Goal: Information Seeking & Learning: Compare options

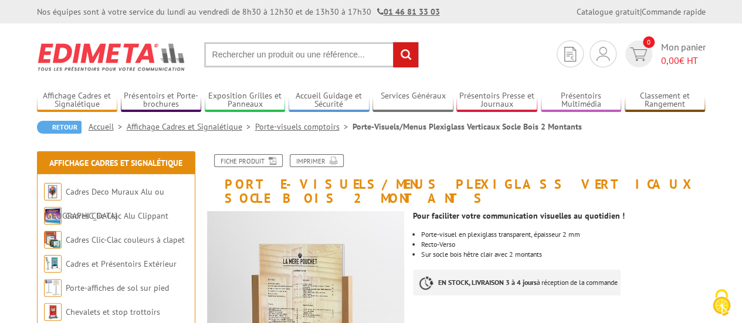
click at [293, 130] on link "Porte-visuels comptoirs" at bounding box center [303, 126] width 97 height 11
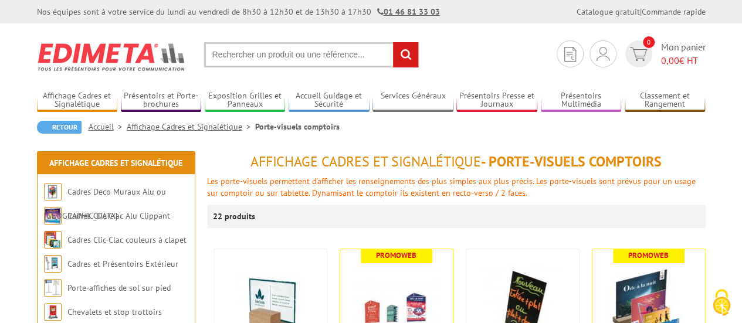
click at [273, 62] on input "text" at bounding box center [311, 54] width 215 height 25
click at [283, 57] on input "text" at bounding box center [311, 54] width 215 height 25
type input "porte brochure comptoir"
click at [393, 42] on input "rechercher" at bounding box center [405, 54] width 25 height 25
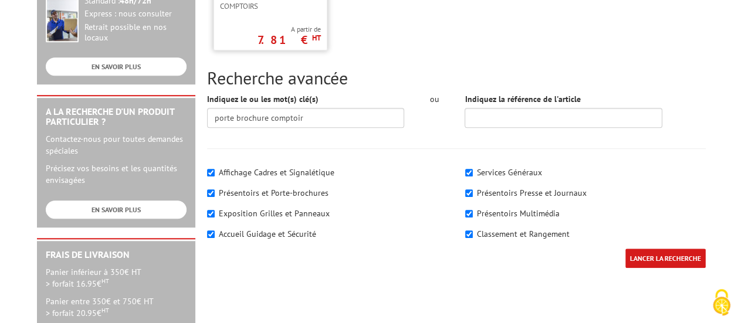
scroll to position [352, 0]
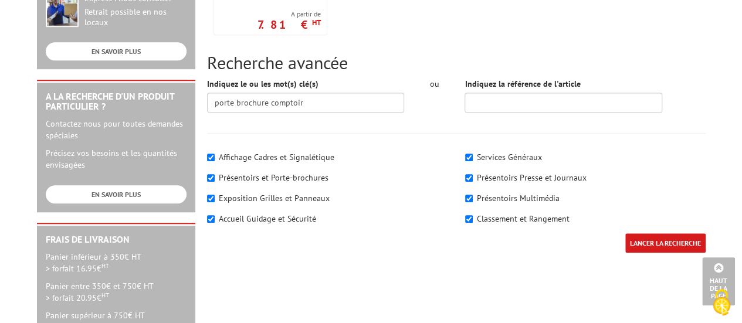
click at [228, 175] on label "Présentoirs et Porte-brochures" at bounding box center [274, 178] width 110 height 11
click at [215, 175] on input"] "Présentoirs et Porte-brochures" at bounding box center [211, 178] width 8 height 8
click at [208, 177] on input"] "Présentoirs et Porte-brochures" at bounding box center [211, 178] width 8 height 8
checkbox input"] "true"
click at [207, 157] on input"] "Affichage Cadres et Signalétique" at bounding box center [211, 158] width 8 height 8
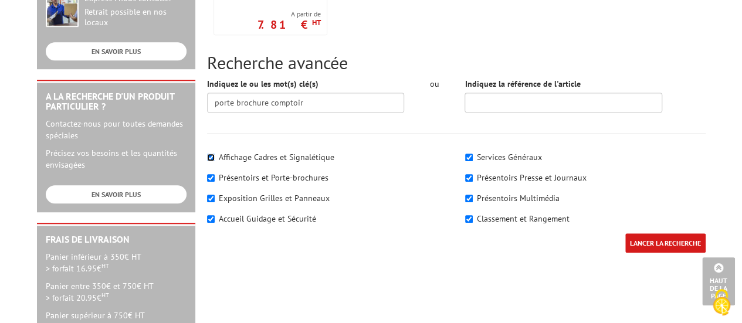
checkbox input"] "false"
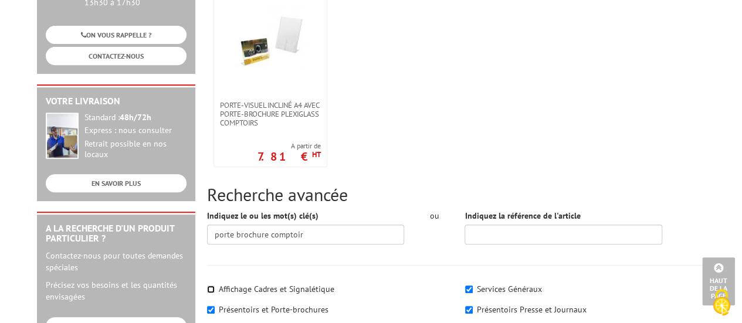
scroll to position [0, 0]
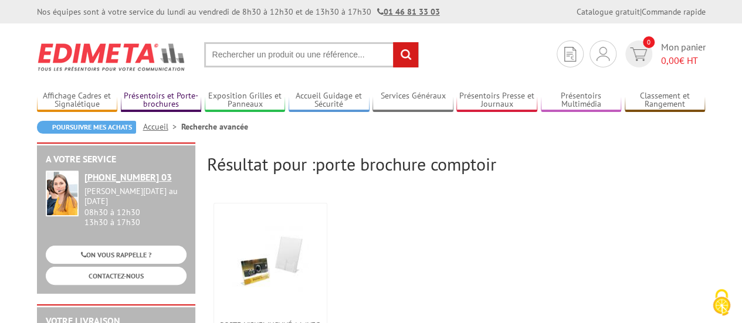
click at [158, 96] on link "Présentoirs et Porte-brochures" at bounding box center [161, 100] width 81 height 19
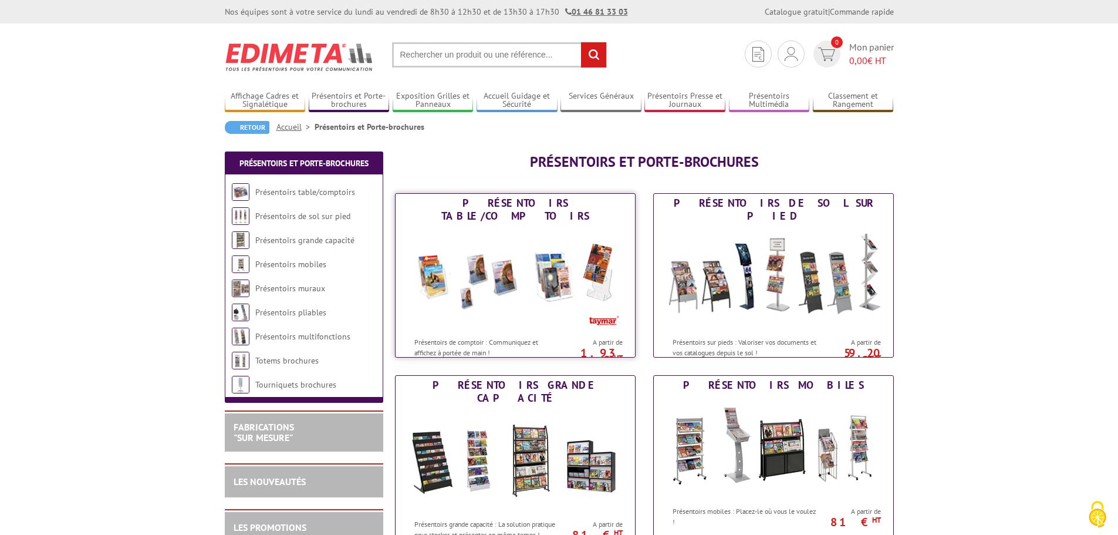
click at [523, 295] on img at bounding box center [515, 278] width 217 height 106
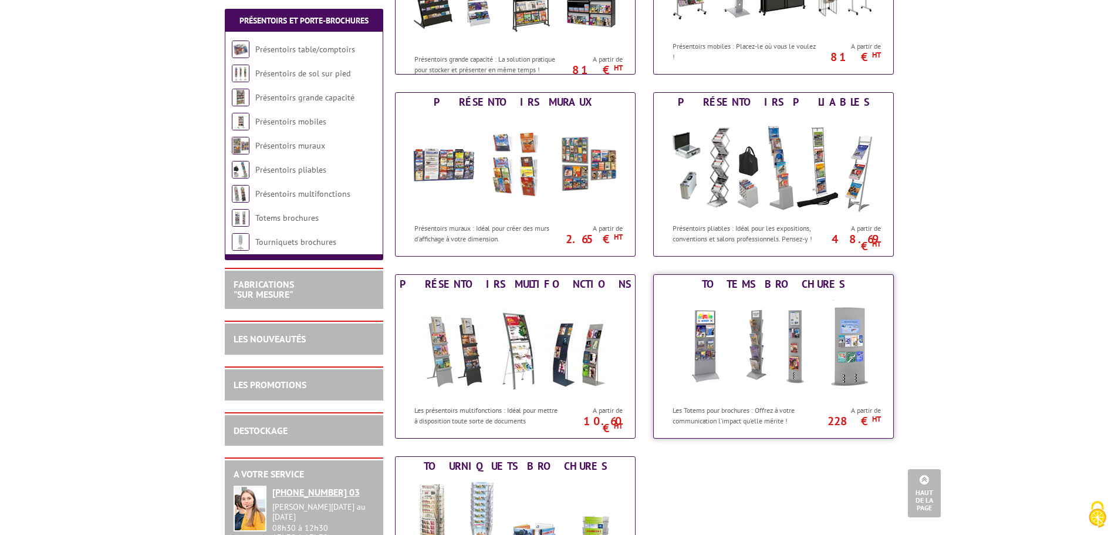
scroll to position [469, 0]
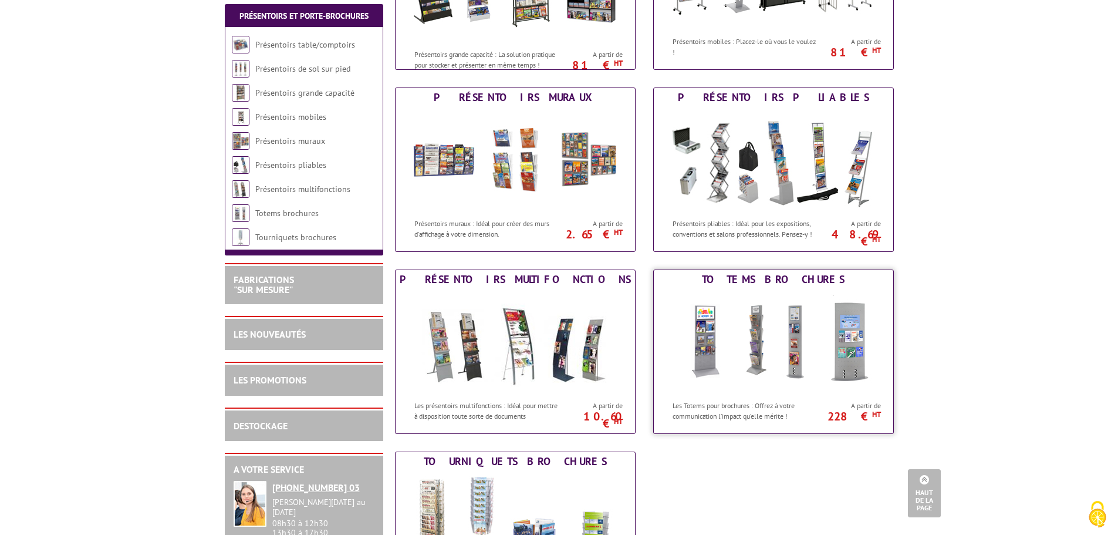
click at [774, 329] on img at bounding box center [773, 342] width 217 height 106
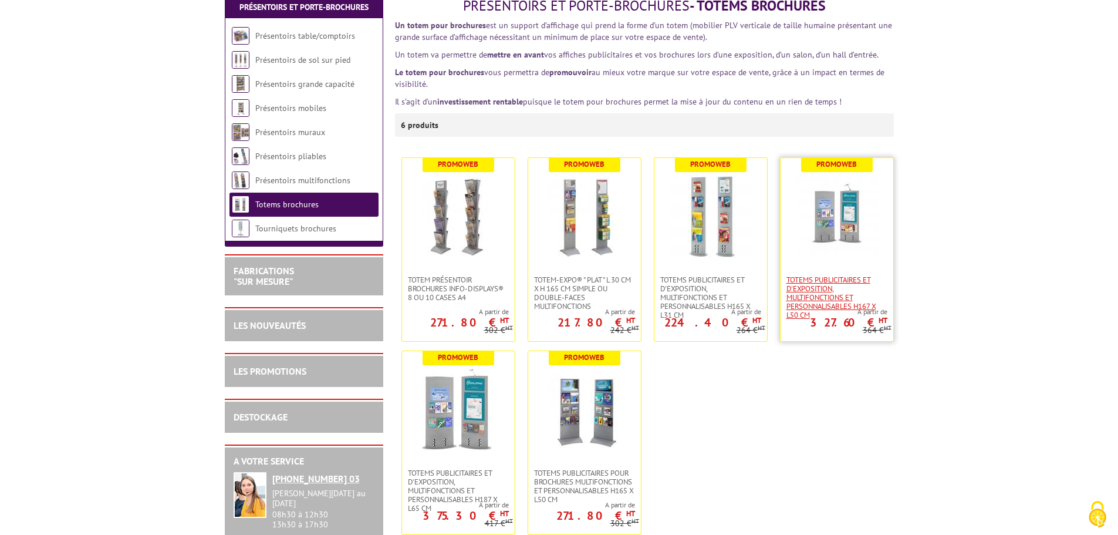
scroll to position [176, 0]
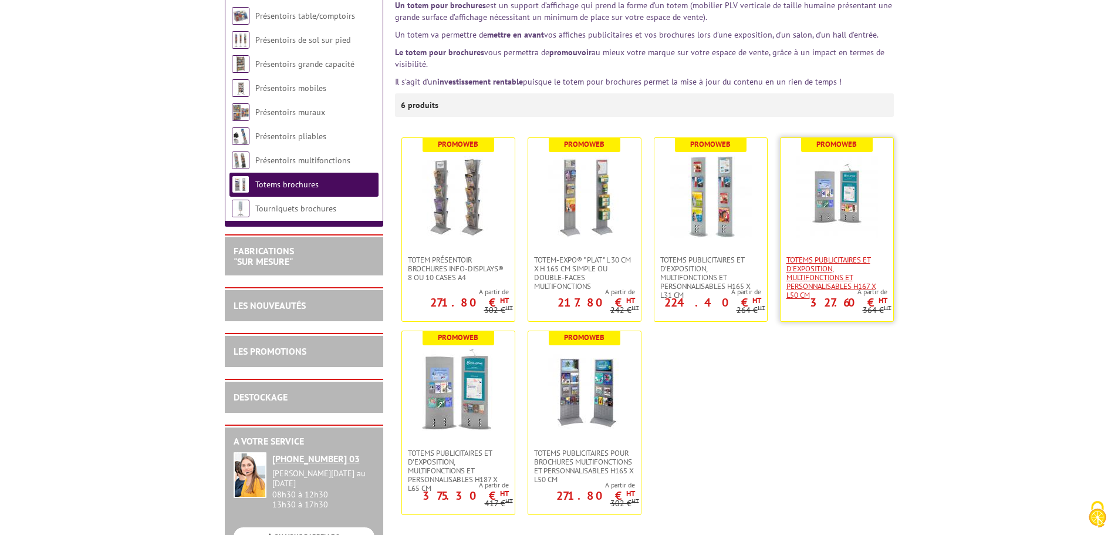
click at [845, 259] on span "Totems publicitaires et d'exposition, multifonctions et personnalisables H167 X…" at bounding box center [836, 277] width 101 height 44
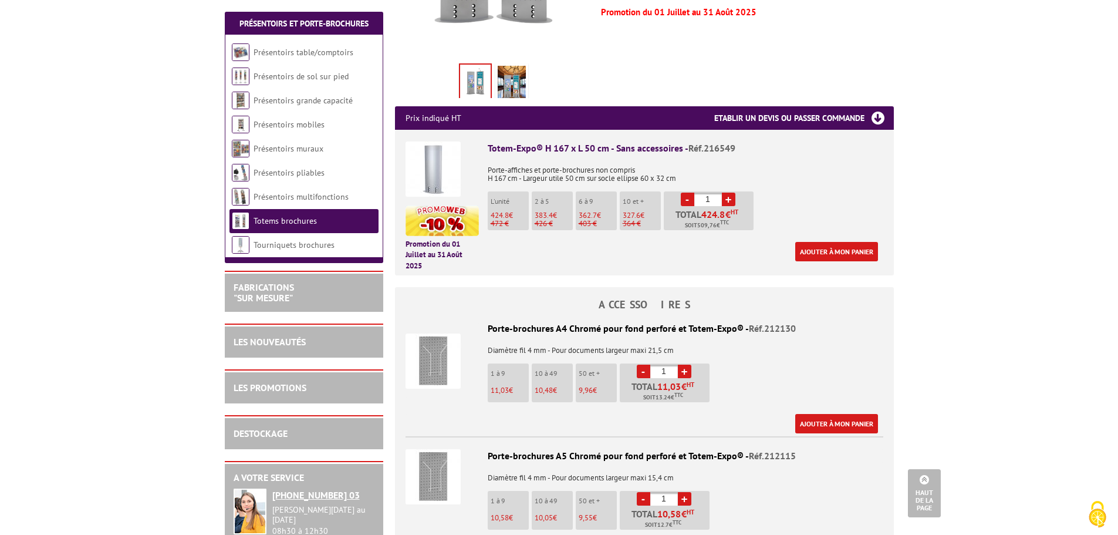
scroll to position [411, 0]
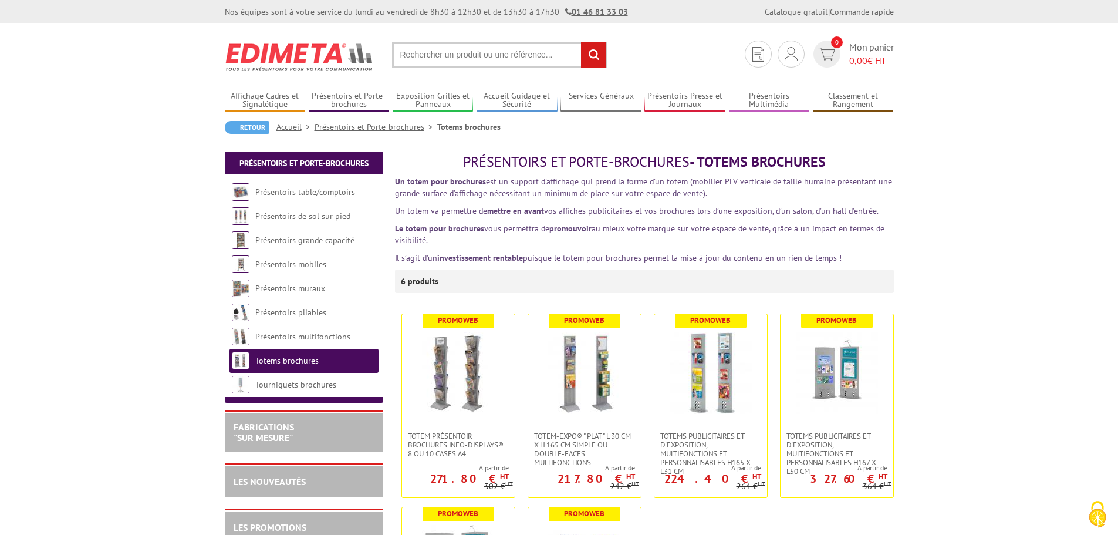
click at [397, 126] on link "Présentoirs et Porte-brochures" at bounding box center [376, 126] width 123 height 11
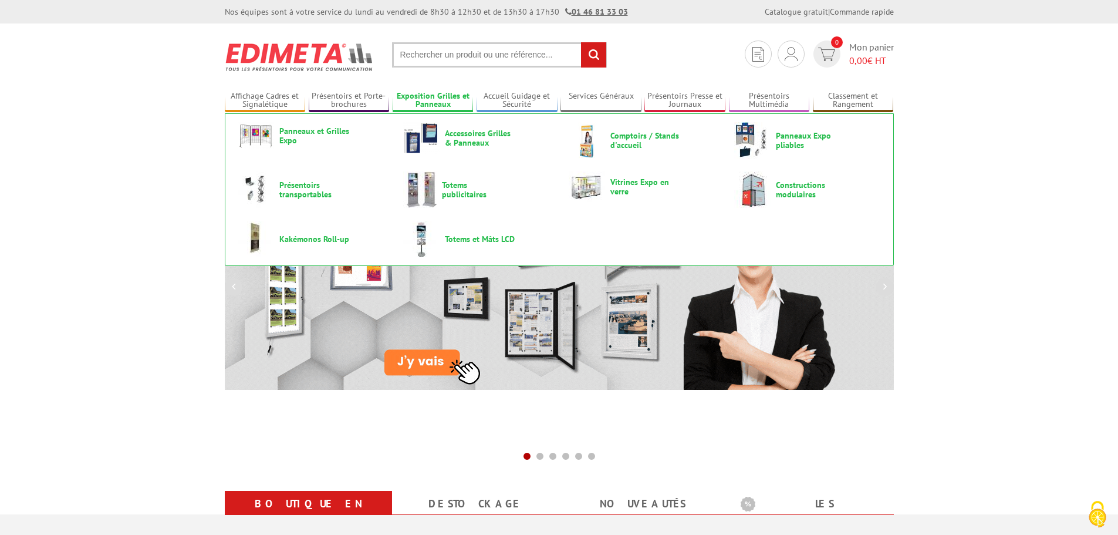
click at [440, 99] on link "Exposition Grilles et Panneaux" at bounding box center [433, 100] width 81 height 19
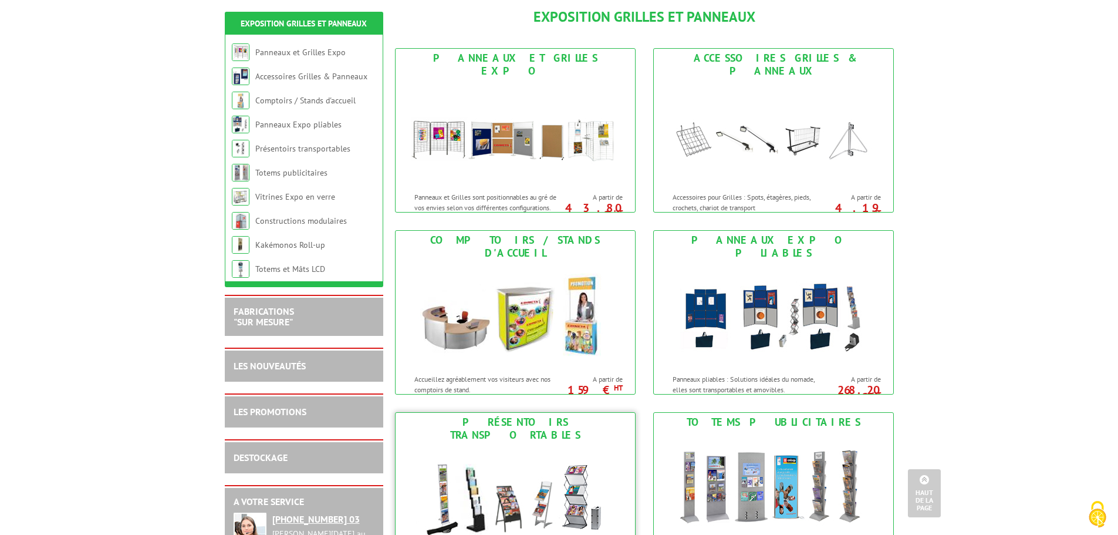
scroll to position [117, 0]
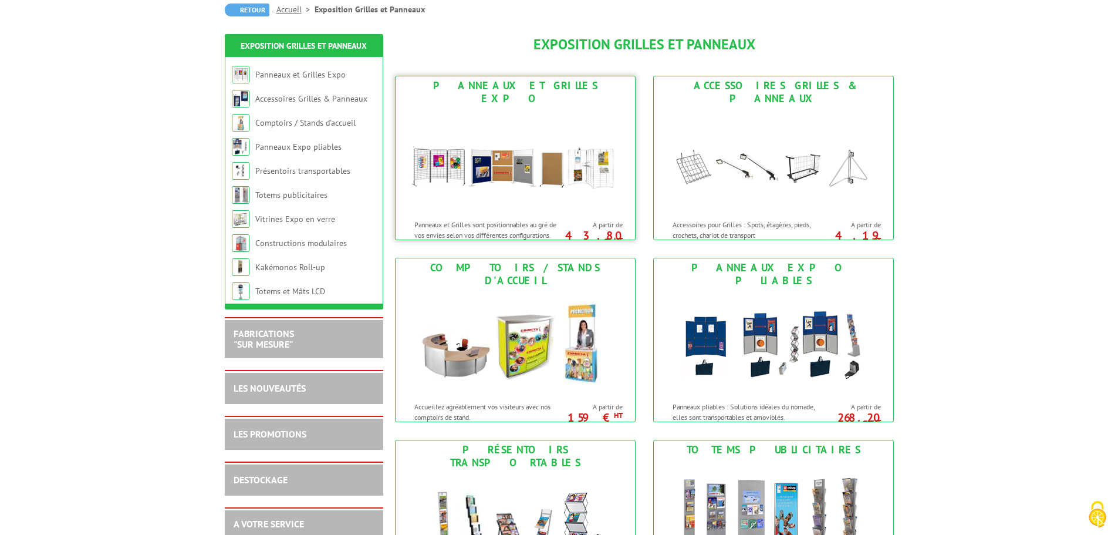
click at [518, 195] on img at bounding box center [515, 161] width 217 height 106
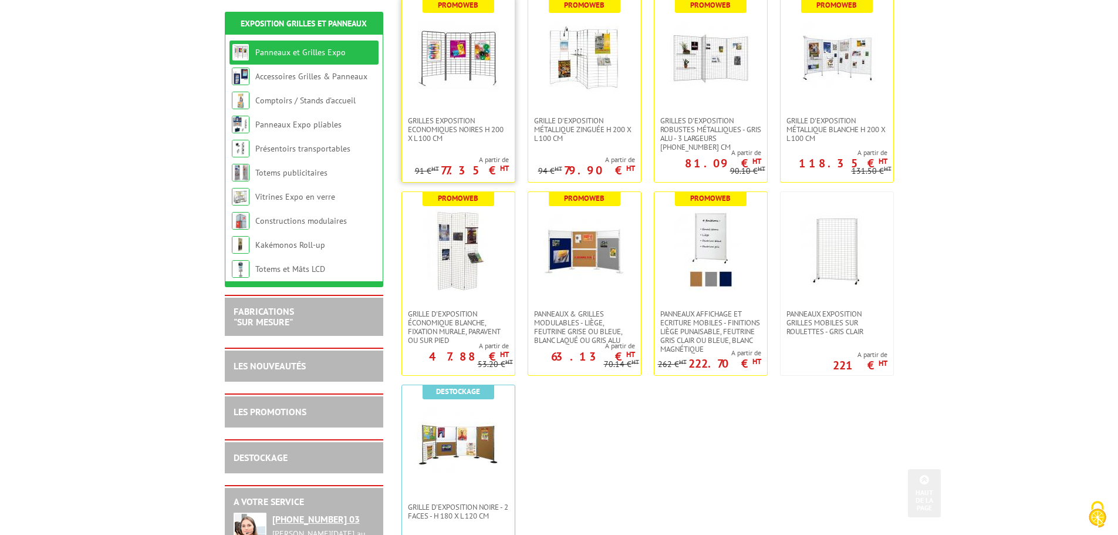
scroll to position [293, 0]
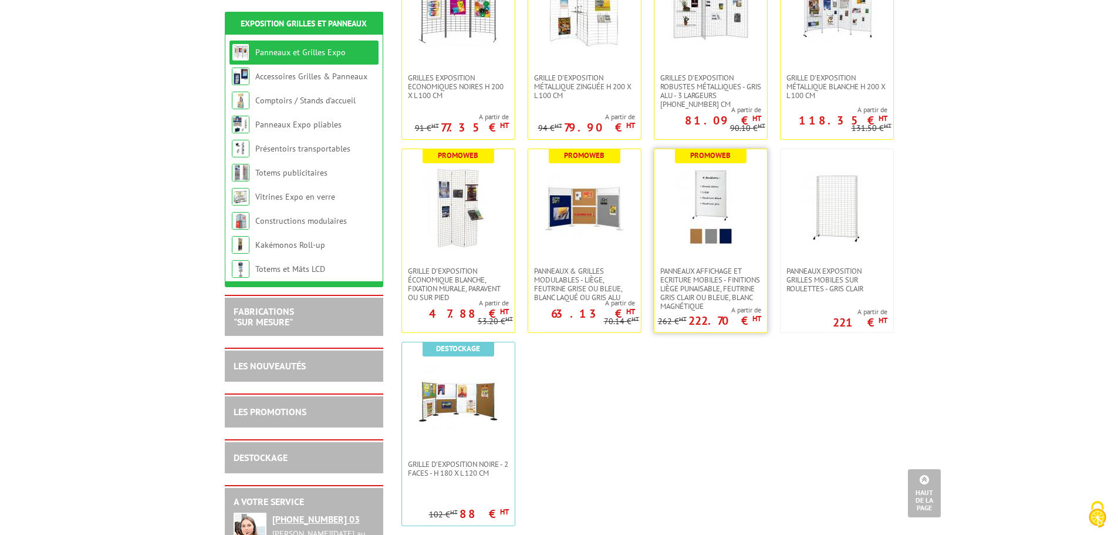
click at [668, 210] on link at bounding box center [710, 207] width 113 height 117
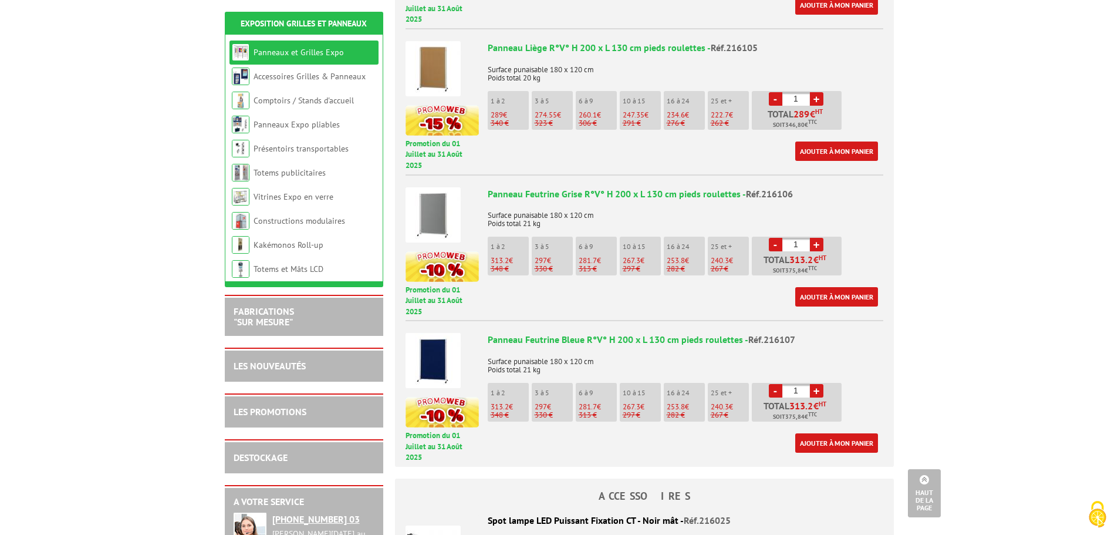
scroll to position [646, 0]
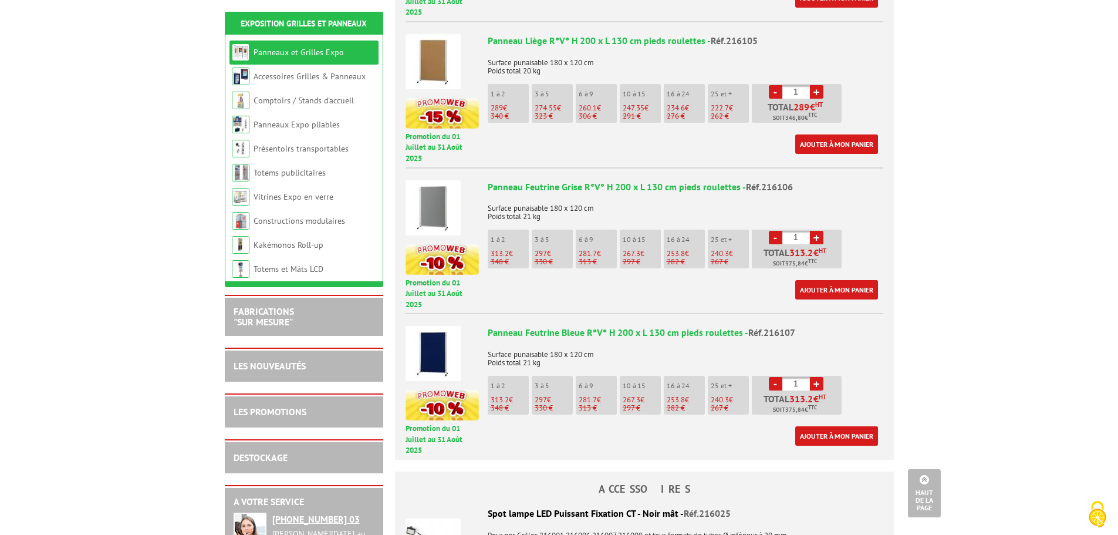
click at [430, 343] on img at bounding box center [433, 353] width 55 height 55
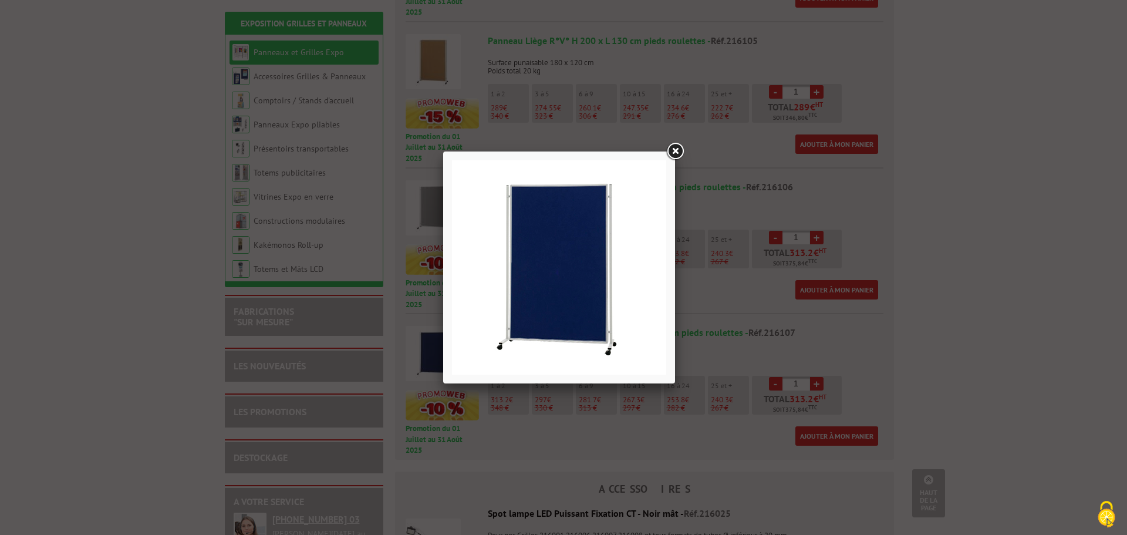
click at [675, 151] on link at bounding box center [674, 151] width 21 height 21
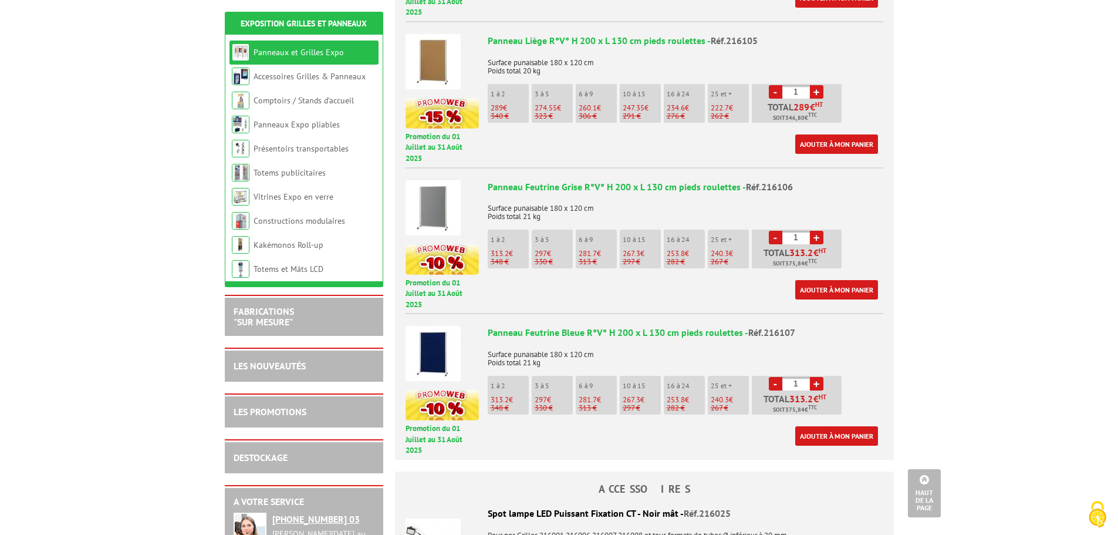
click at [431, 188] on img at bounding box center [433, 207] width 55 height 55
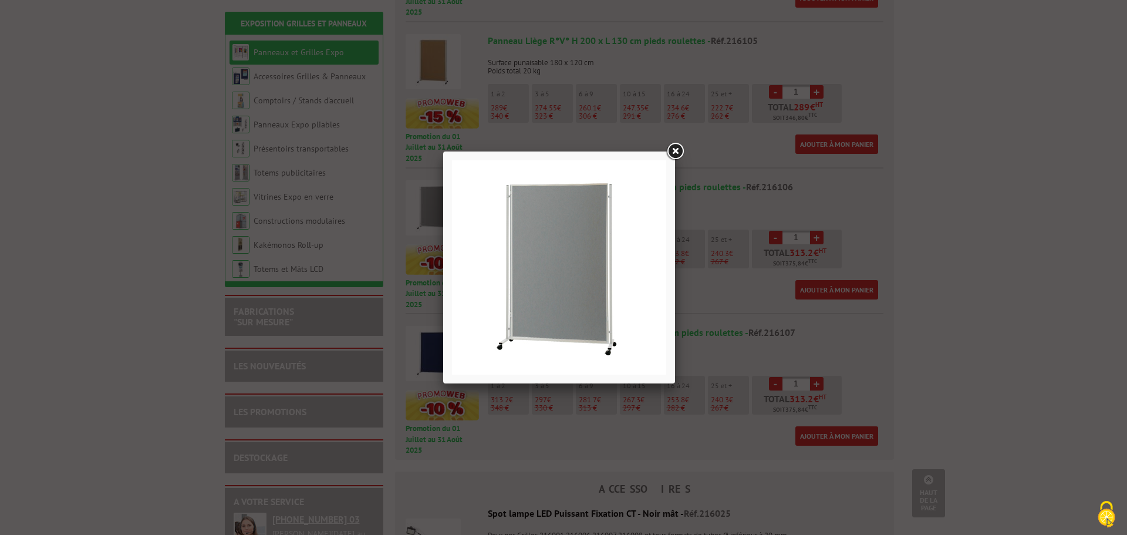
click at [674, 147] on link at bounding box center [674, 151] width 21 height 21
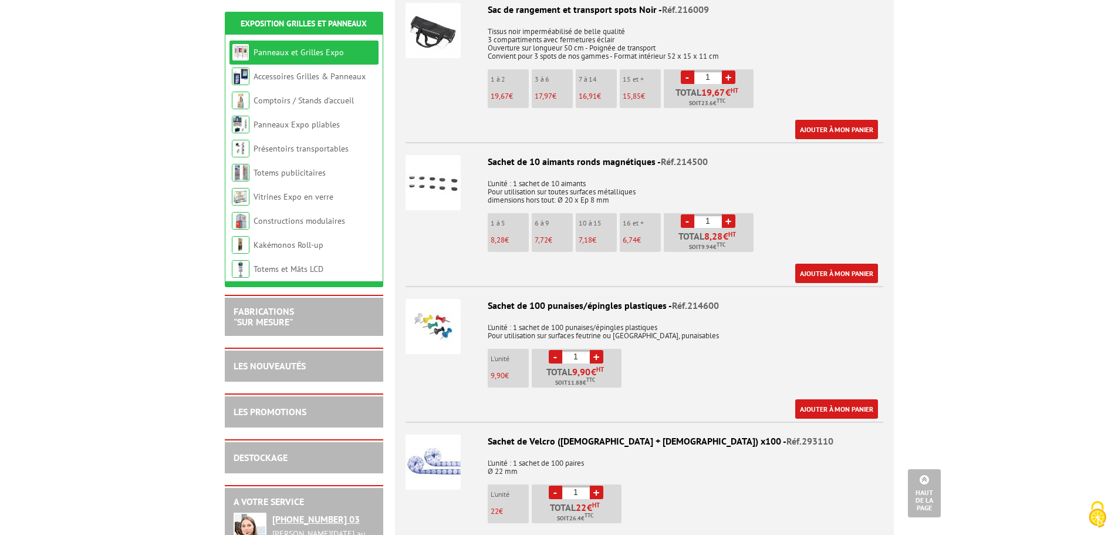
scroll to position [1350, 0]
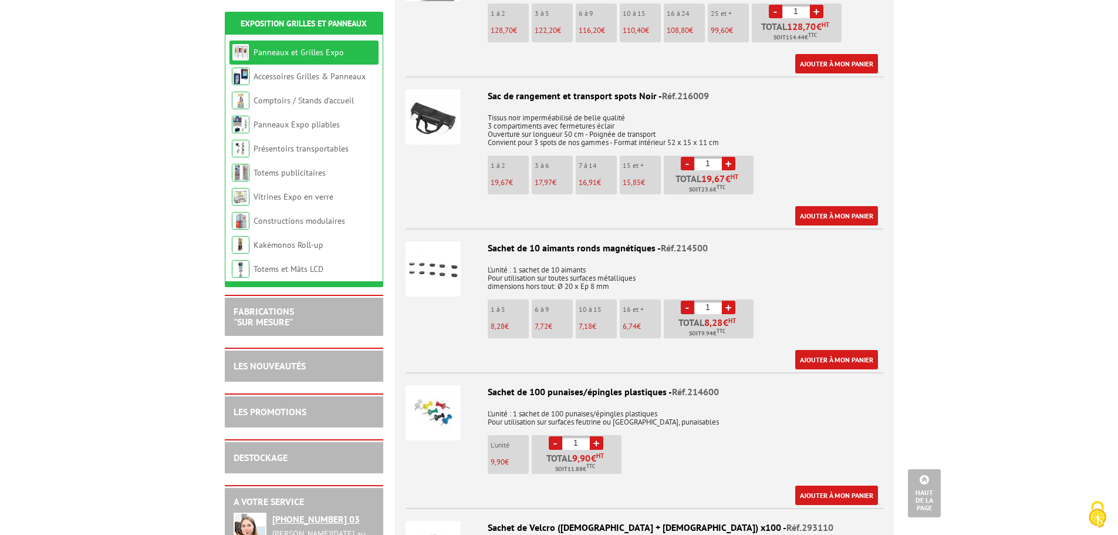
drag, startPoint x: 472, startPoint y: 348, endPoint x: 967, endPoint y: 256, distance: 503.8
click at [969, 258] on body "Nos équipes sont à votre service du lundi au vendredi de 8h30 à 12h30 et de 13h…" at bounding box center [559, 353] width 1118 height 3406
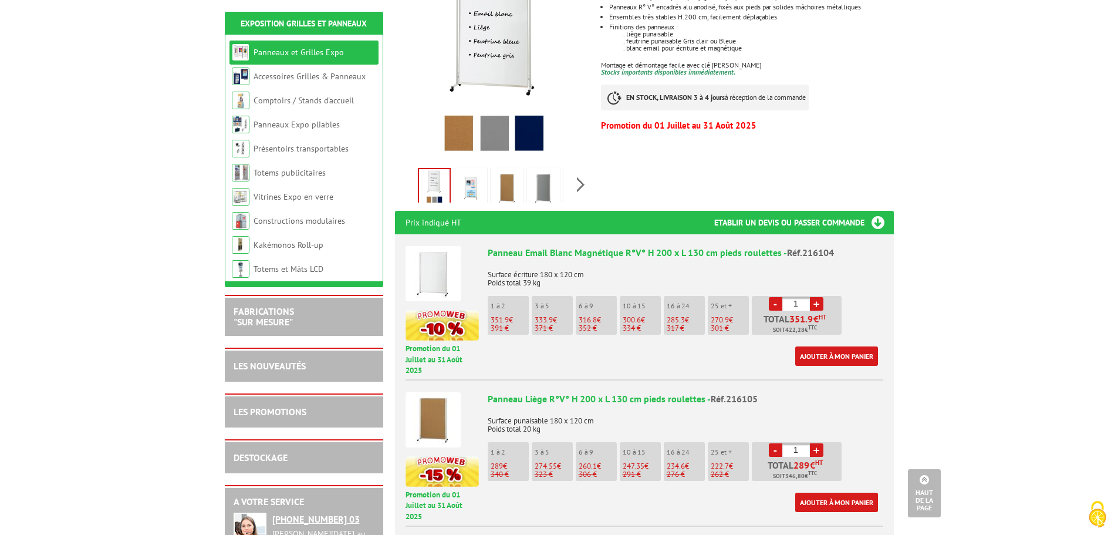
scroll to position [235, 0]
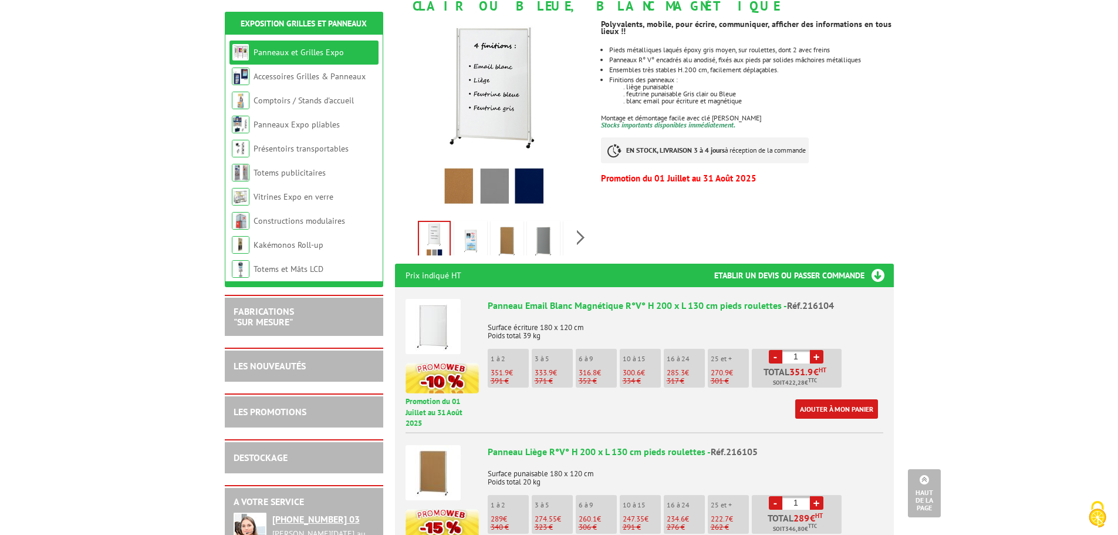
click at [433, 313] on img at bounding box center [433, 326] width 55 height 55
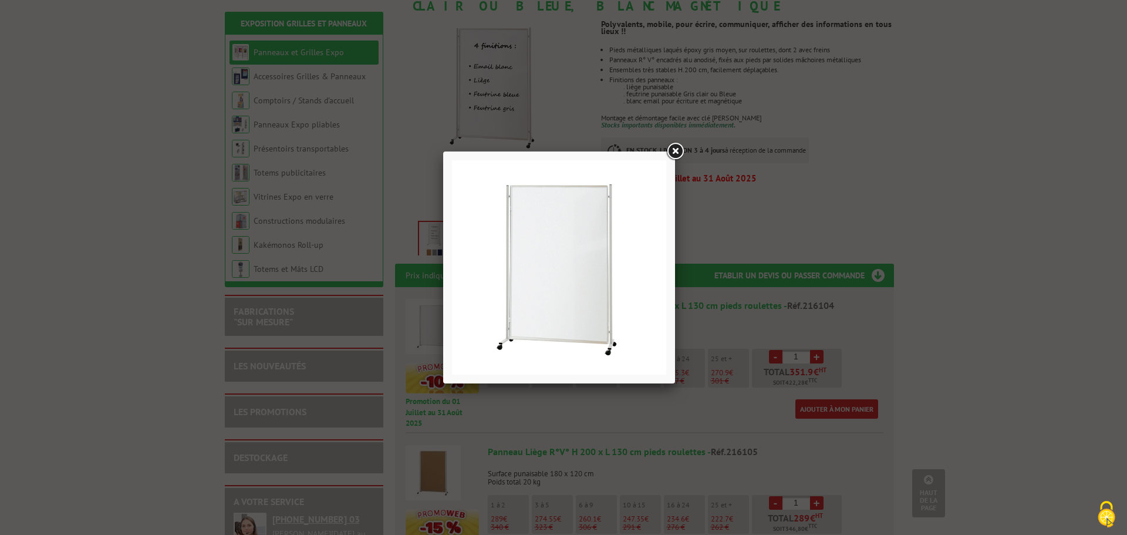
click at [679, 151] on link at bounding box center [674, 151] width 21 height 21
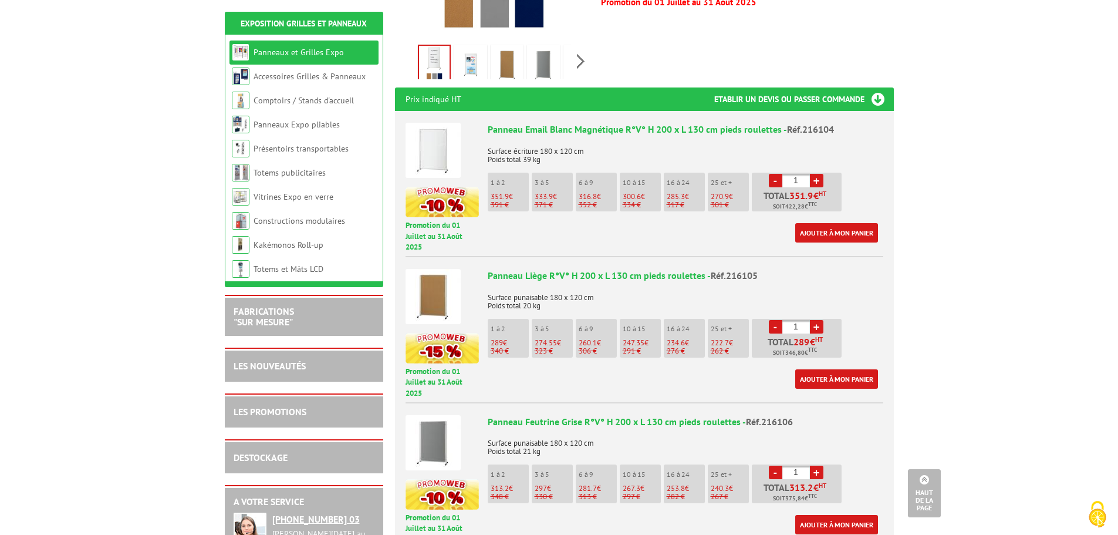
scroll to position [469, 0]
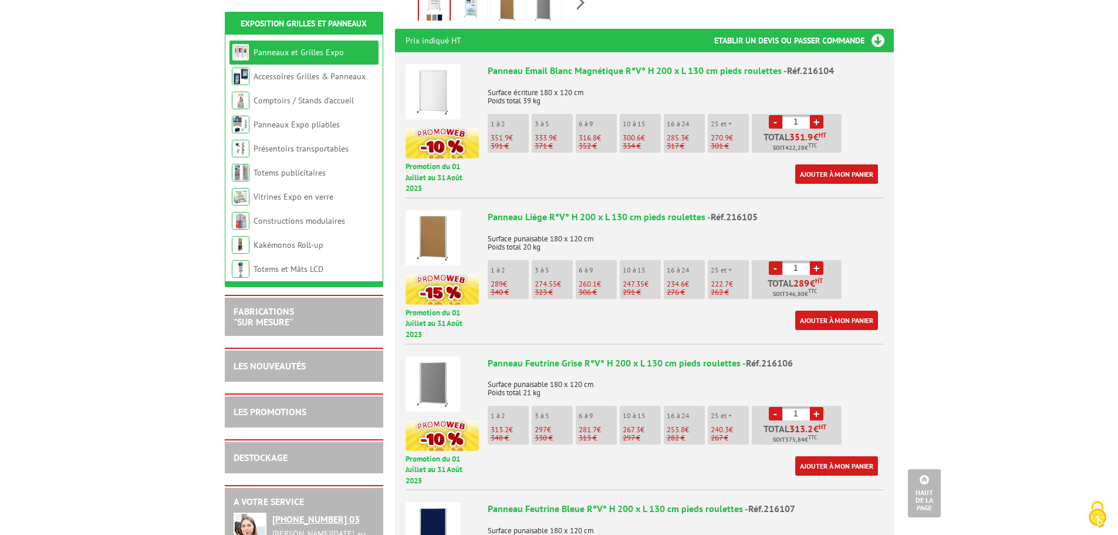
click at [440, 228] on img at bounding box center [433, 237] width 55 height 55
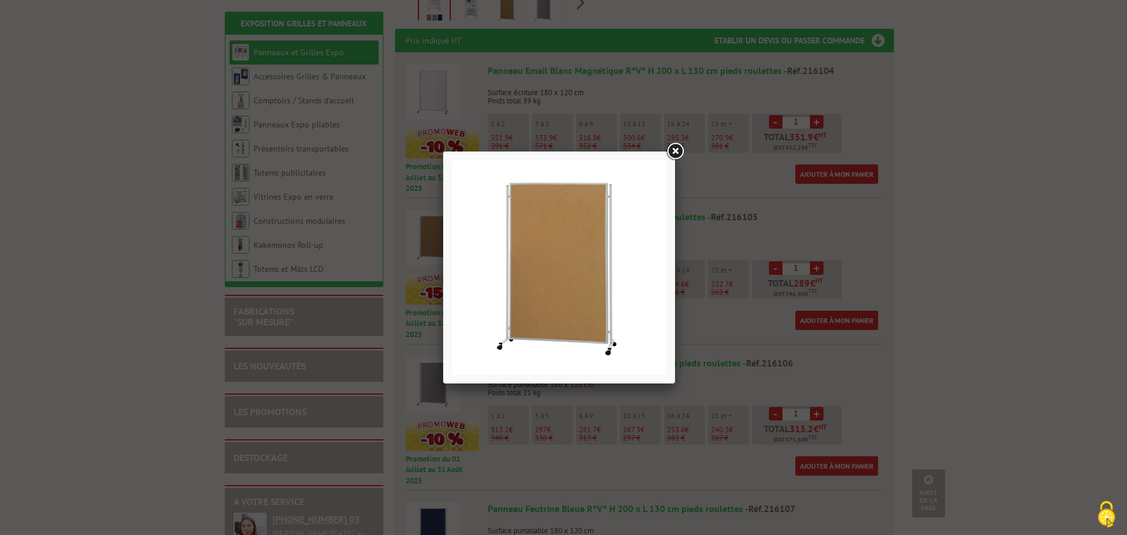
click at [676, 153] on link at bounding box center [674, 151] width 21 height 21
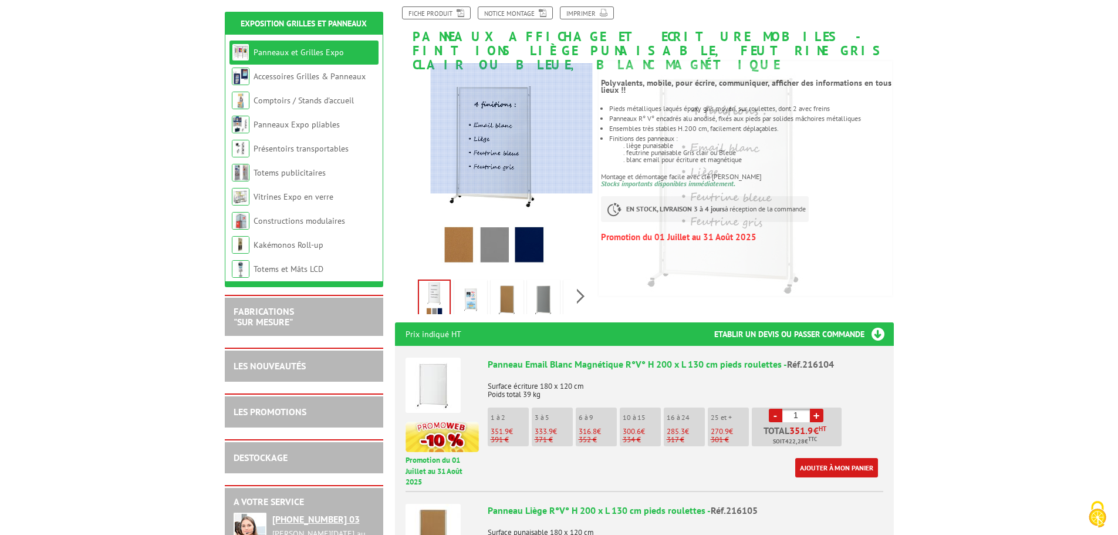
scroll to position [0, 0]
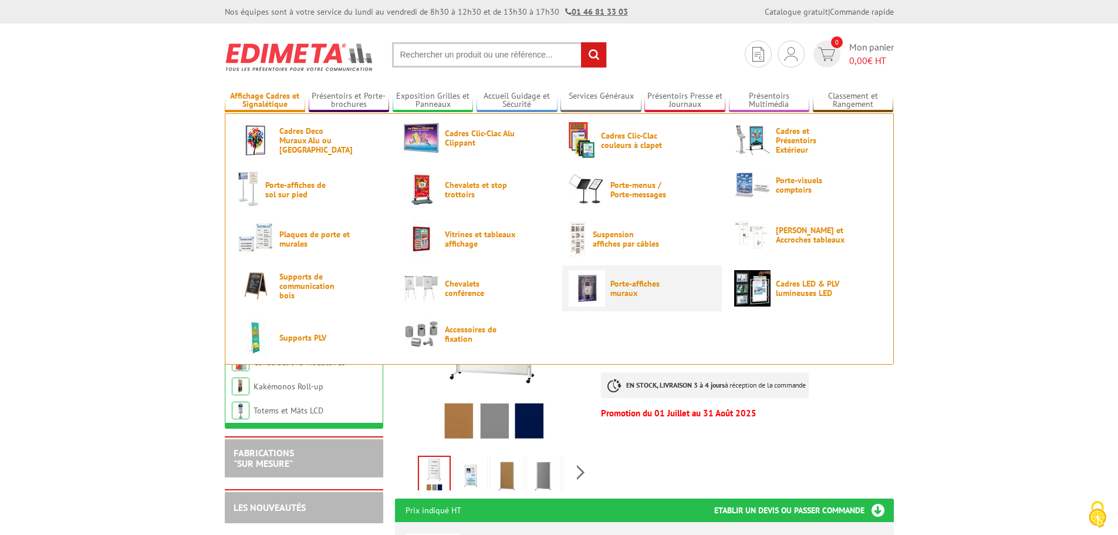
click at [667, 281] on span "Porte-affiches muraux" at bounding box center [645, 288] width 70 height 19
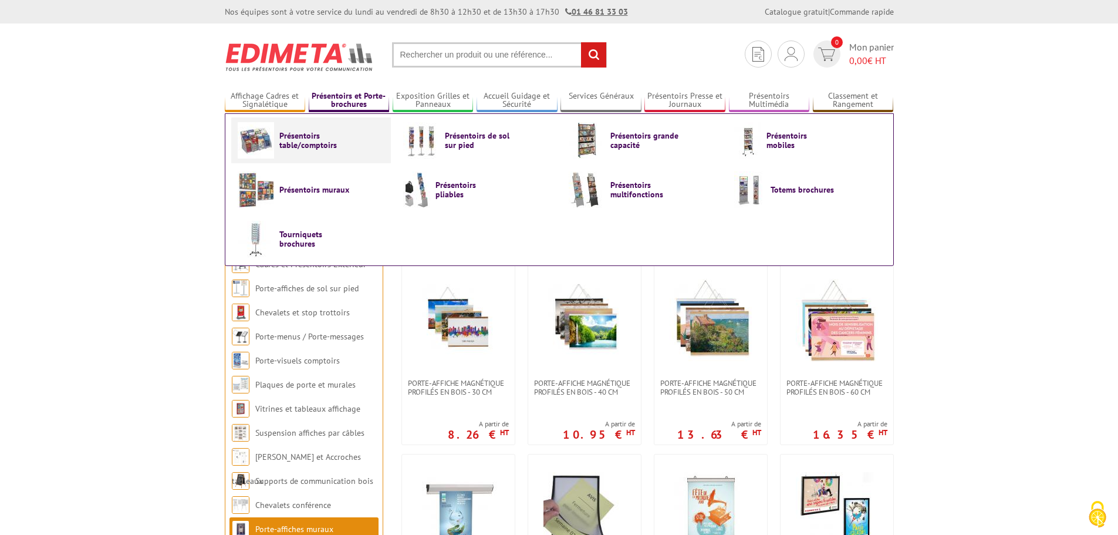
click at [301, 140] on span "Présentoirs table/comptoirs" at bounding box center [314, 140] width 70 height 19
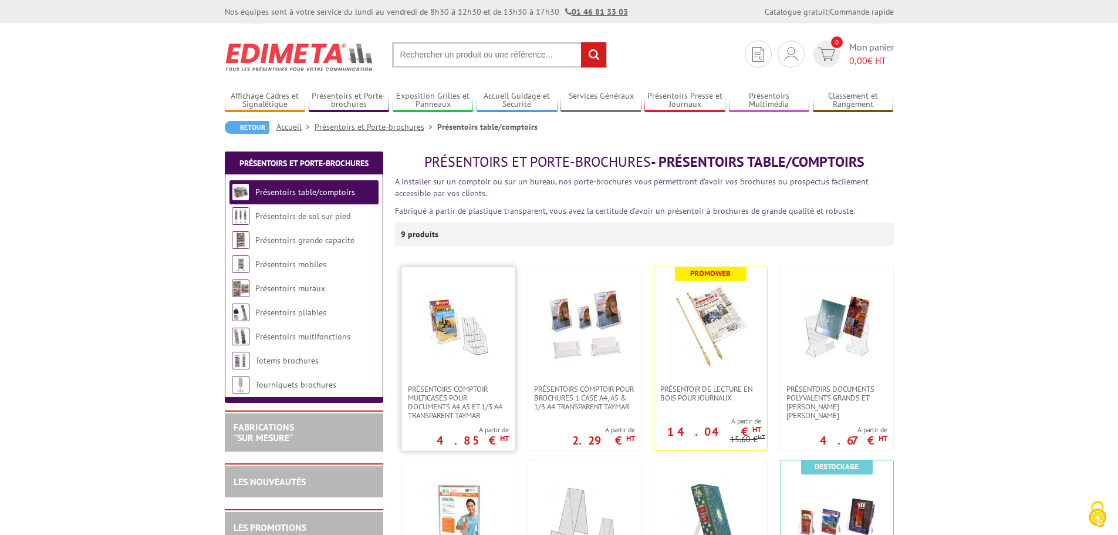
click at [427, 330] on img at bounding box center [458, 326] width 82 height 82
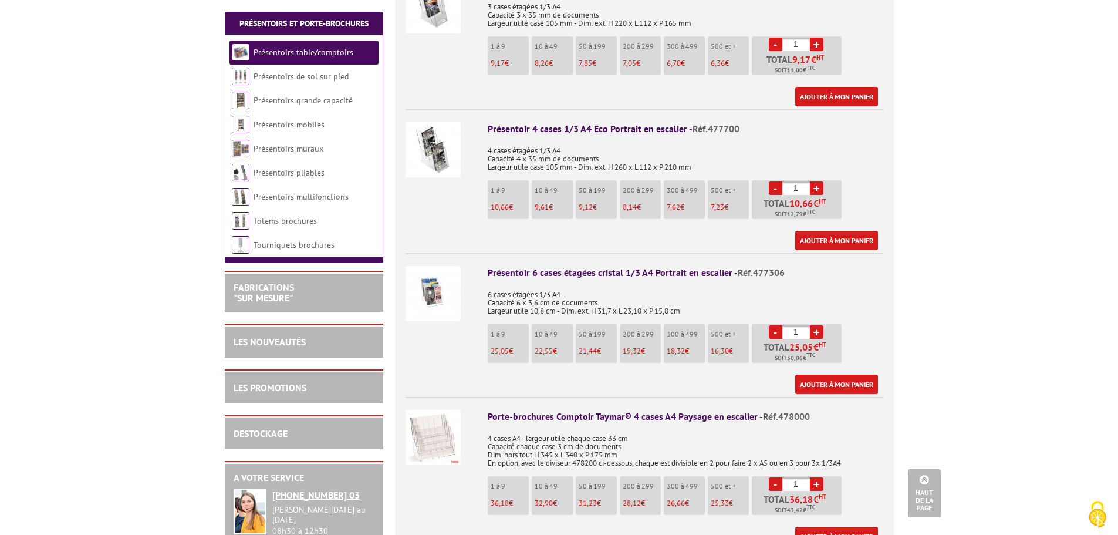
scroll to position [1291, 0]
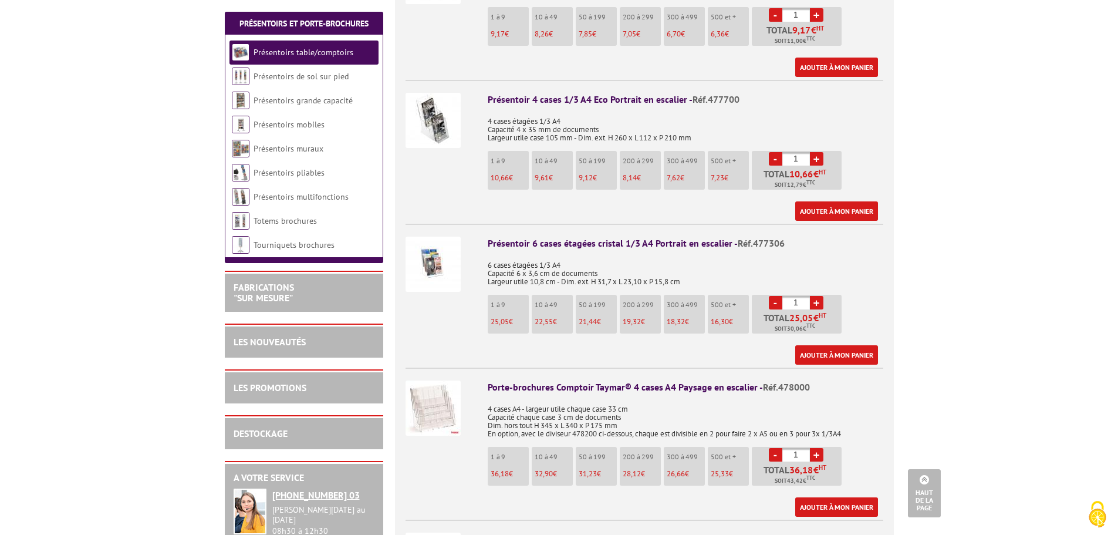
click at [435, 255] on img at bounding box center [433, 264] width 55 height 55
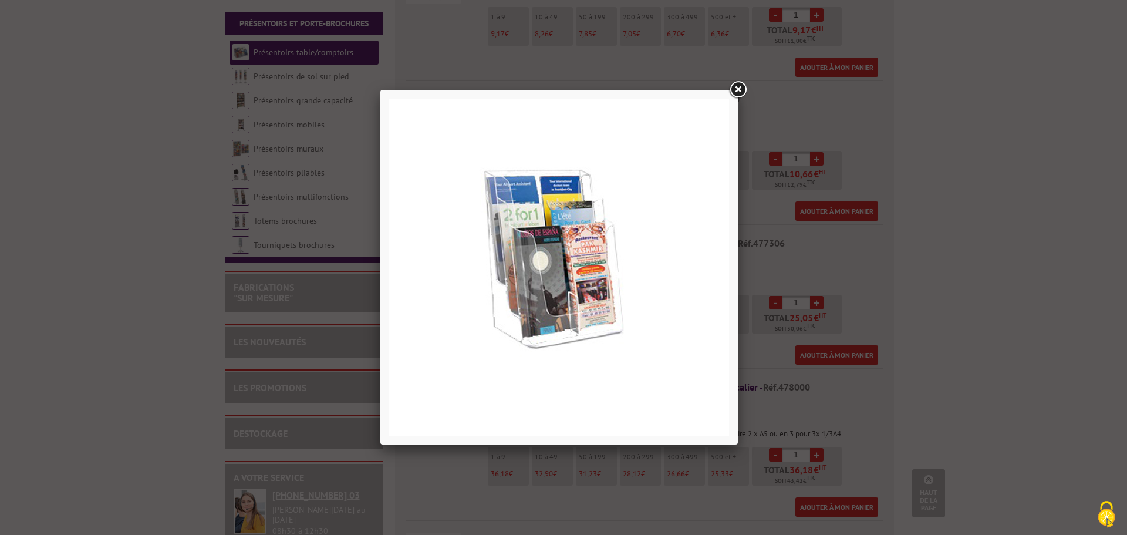
click at [737, 85] on link at bounding box center [737, 89] width 21 height 21
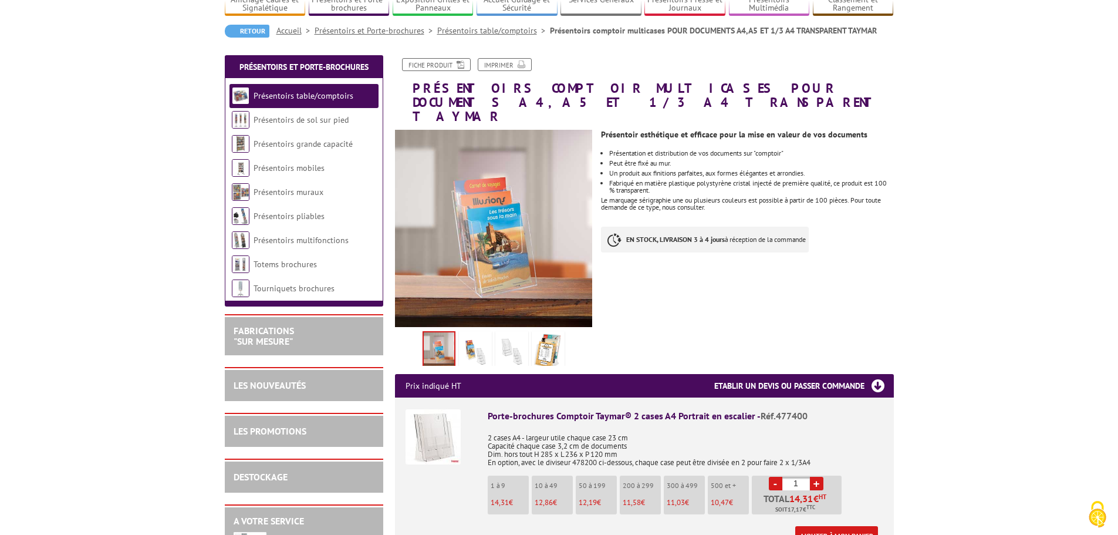
scroll to position [117, 0]
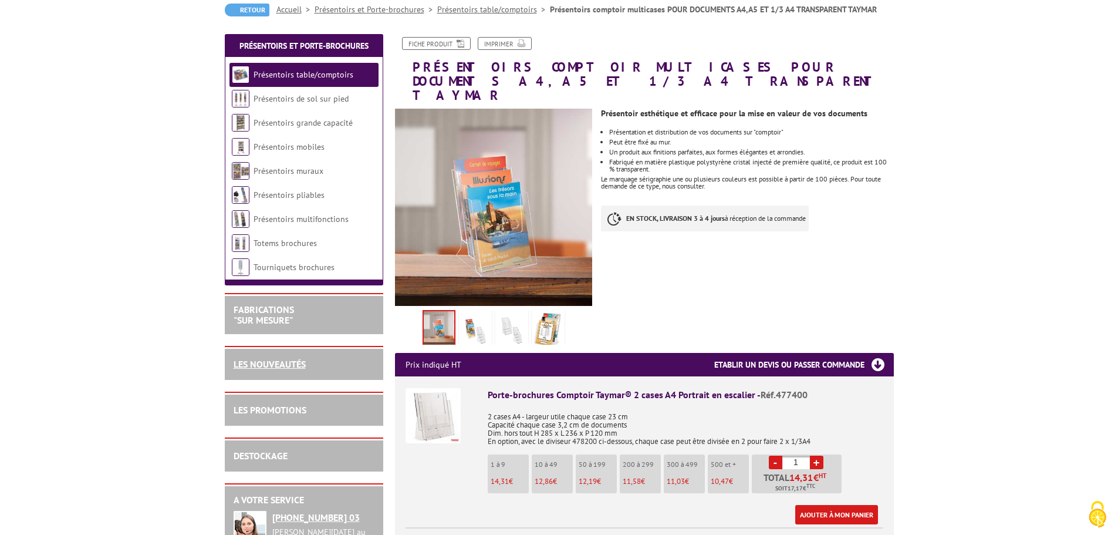
click at [263, 367] on link "LES NOUVEAUTÉS" at bounding box center [270, 364] width 72 height 12
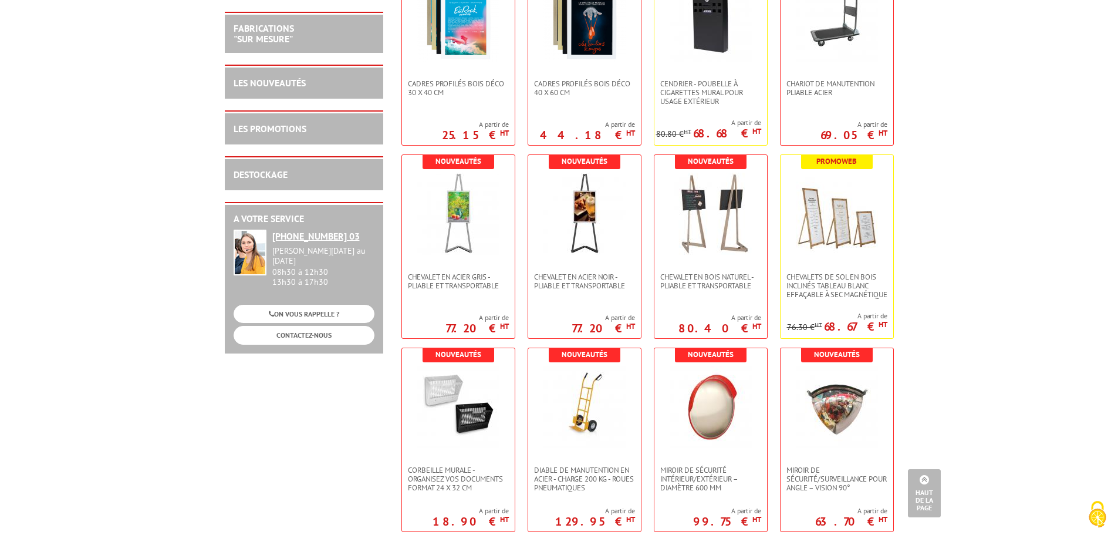
scroll to position [469, 0]
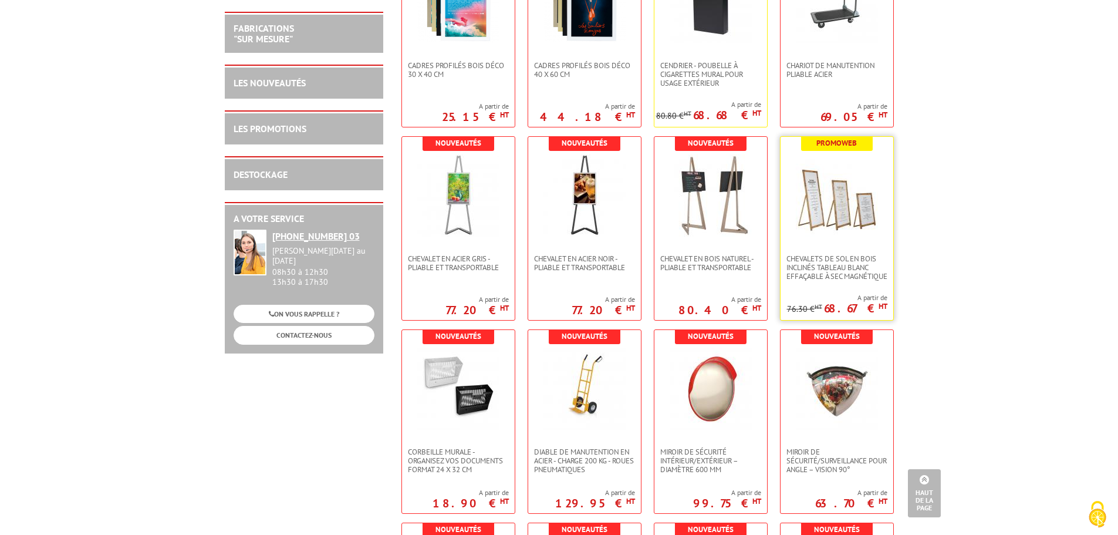
click at [840, 211] on img at bounding box center [837, 195] width 82 height 82
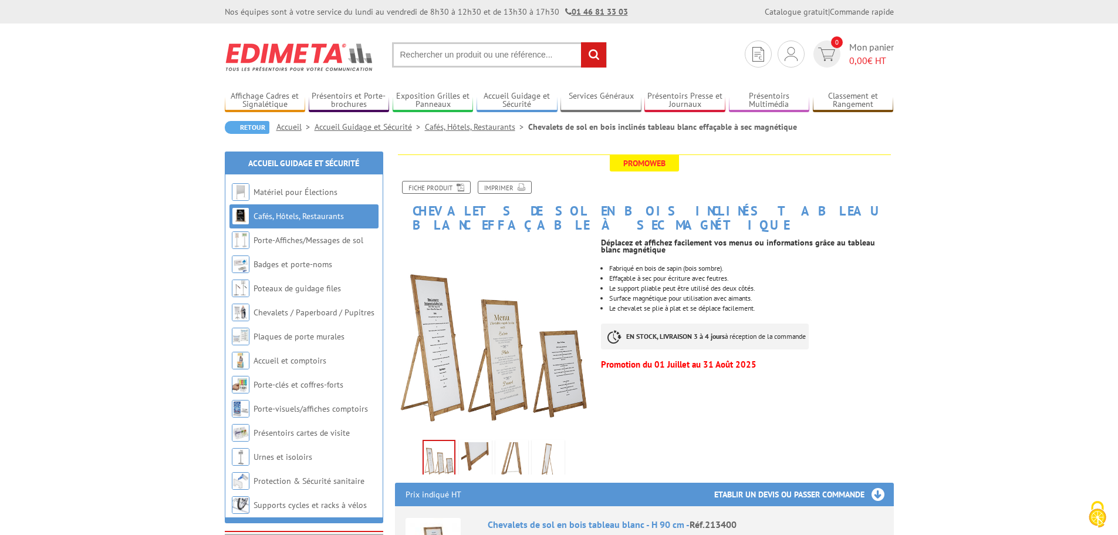
scroll to position [59, 0]
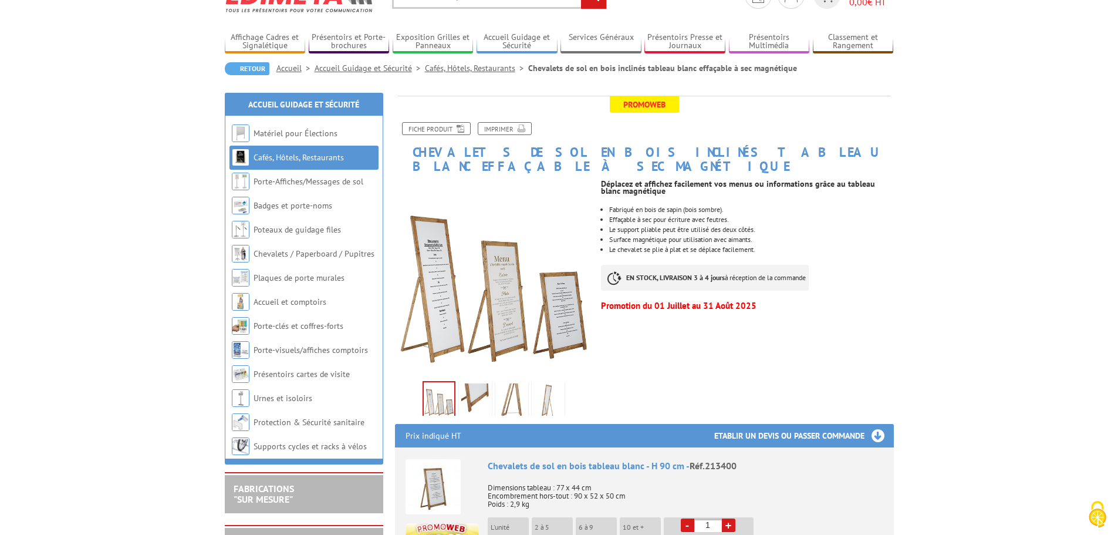
click at [482, 384] on img at bounding box center [475, 401] width 28 height 36
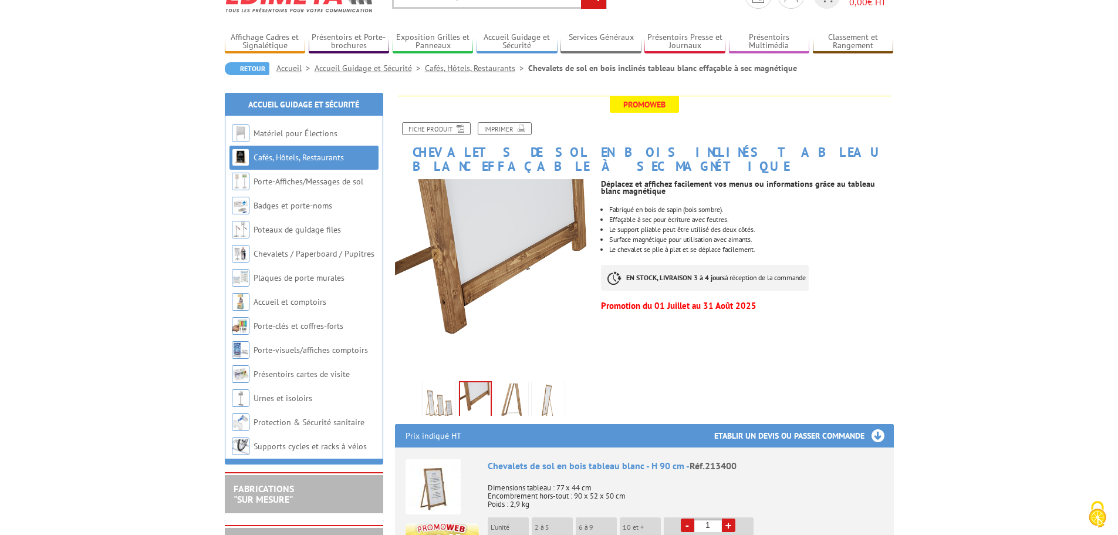
click at [509, 387] on img at bounding box center [512, 401] width 28 height 36
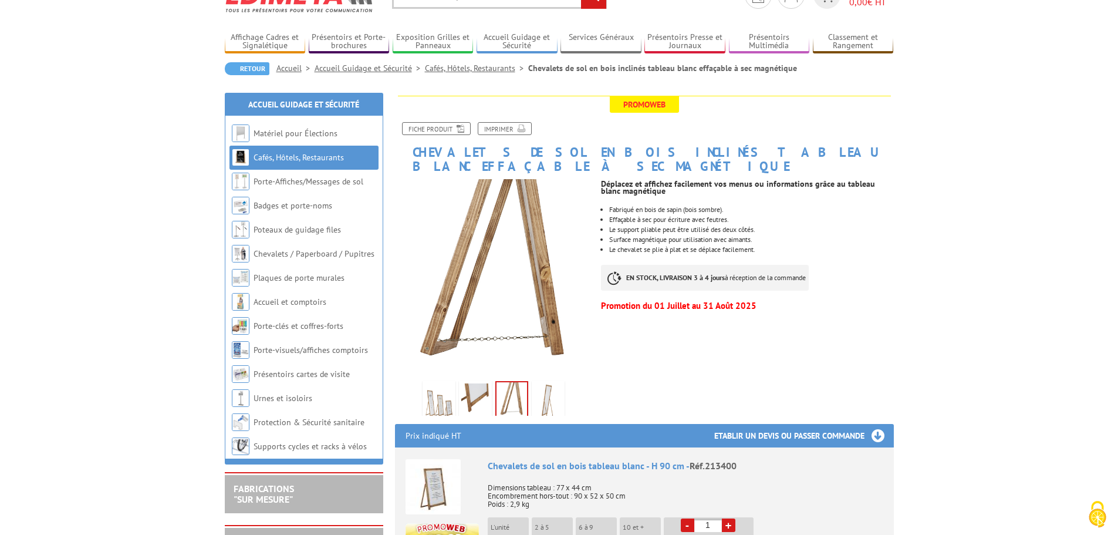
click at [547, 393] on img at bounding box center [548, 401] width 28 height 36
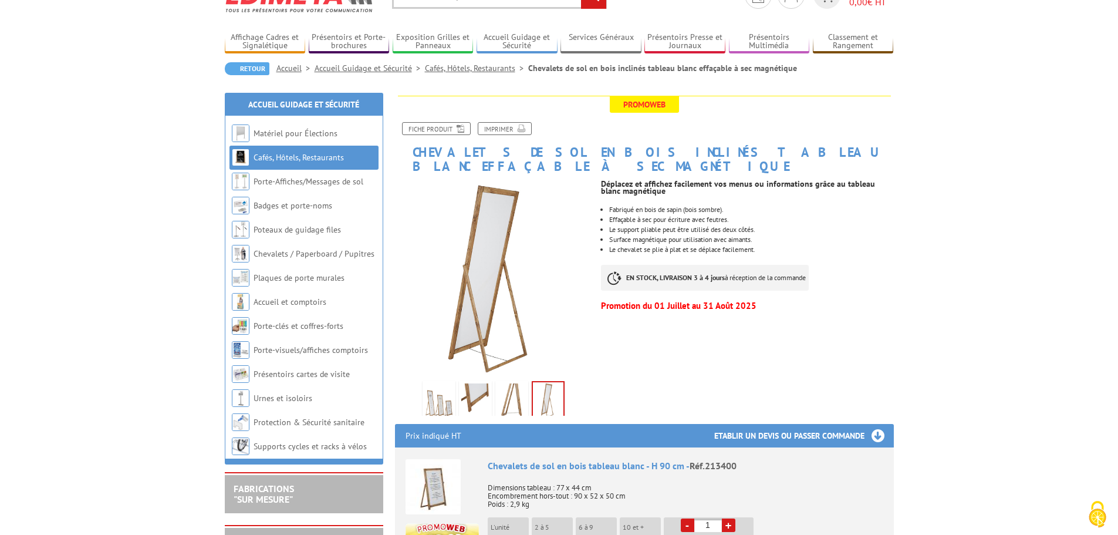
click at [450, 391] on img at bounding box center [439, 401] width 28 height 36
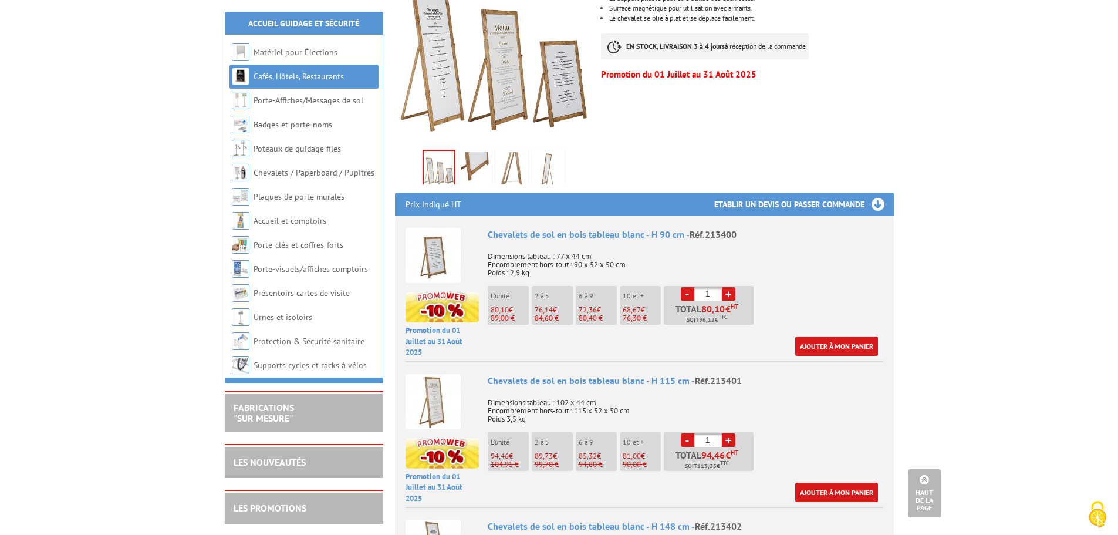
scroll to position [0, 0]
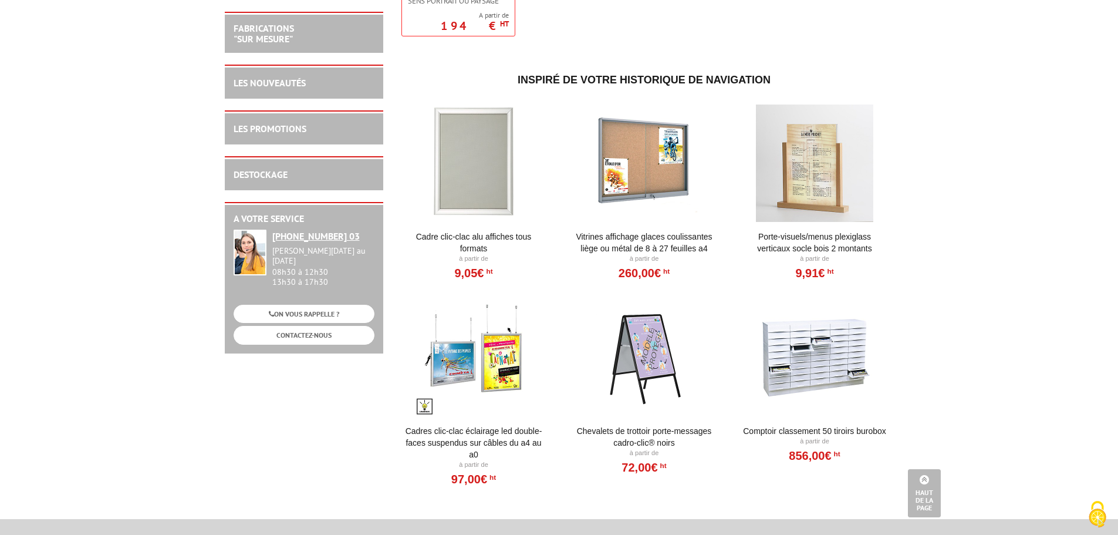
scroll to position [3521, 0]
